Goal: Entertainment & Leisure: Consume media (video, audio)

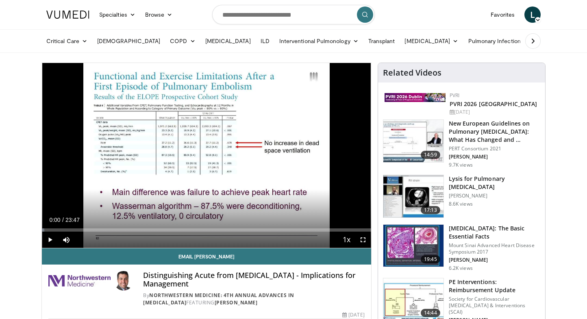
click at [52, 240] on span "Video Player" at bounding box center [50, 240] width 16 height 16
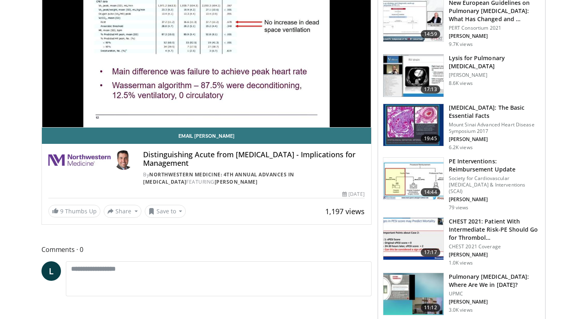
scroll to position [40, 0]
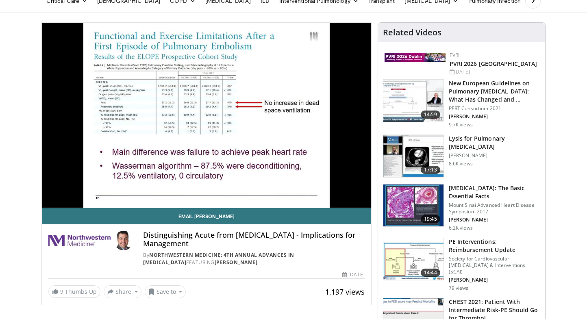
click at [63, 190] on div "10 seconds Tap to unmute" at bounding box center [206, 115] width 329 height 185
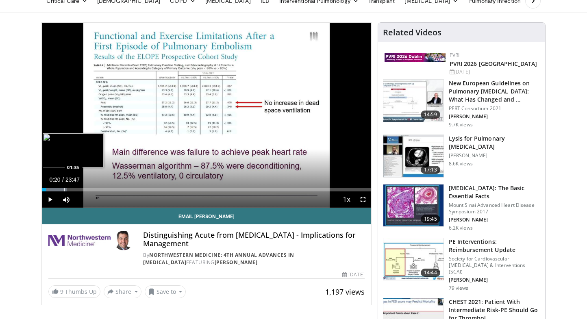
click at [64, 190] on div "Progress Bar" at bounding box center [64, 189] width 1 height 3
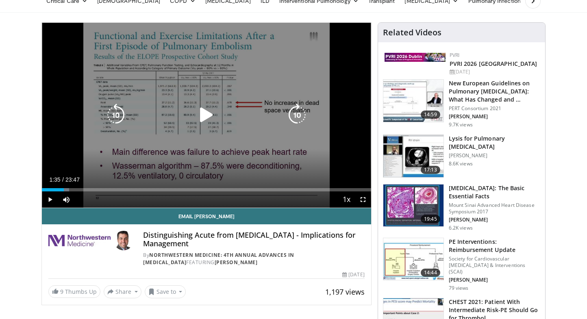
click at [211, 140] on div "10 seconds Tap to unmute" at bounding box center [206, 115] width 329 height 185
